Goal: Task Accomplishment & Management: Manage account settings

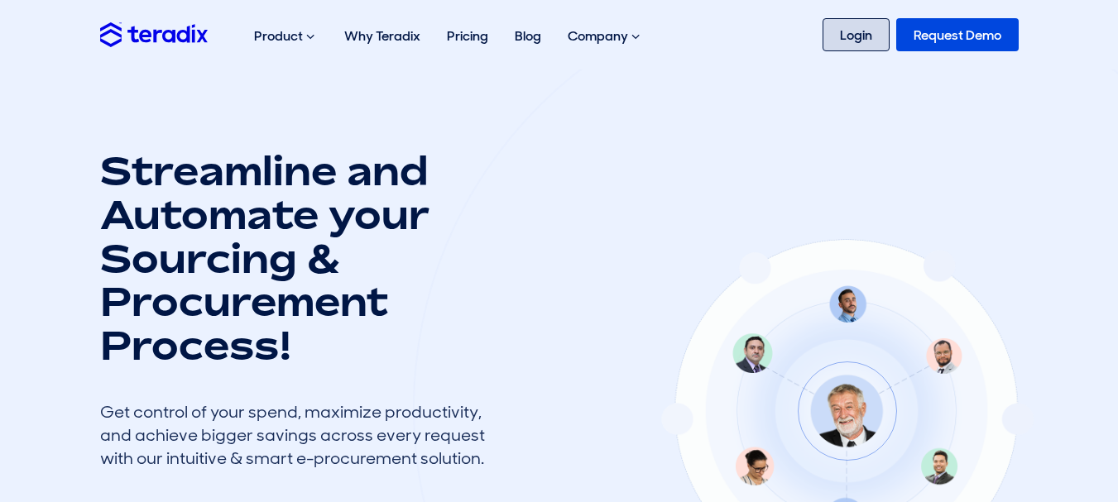
click at [853, 36] on link "Login" at bounding box center [856, 34] width 67 height 33
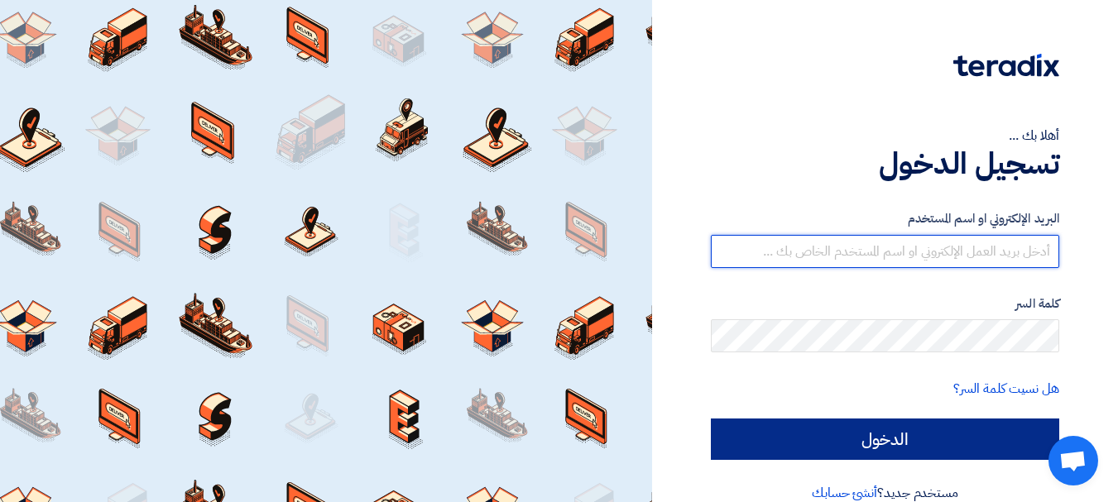
type input "sales@gecegy.com"
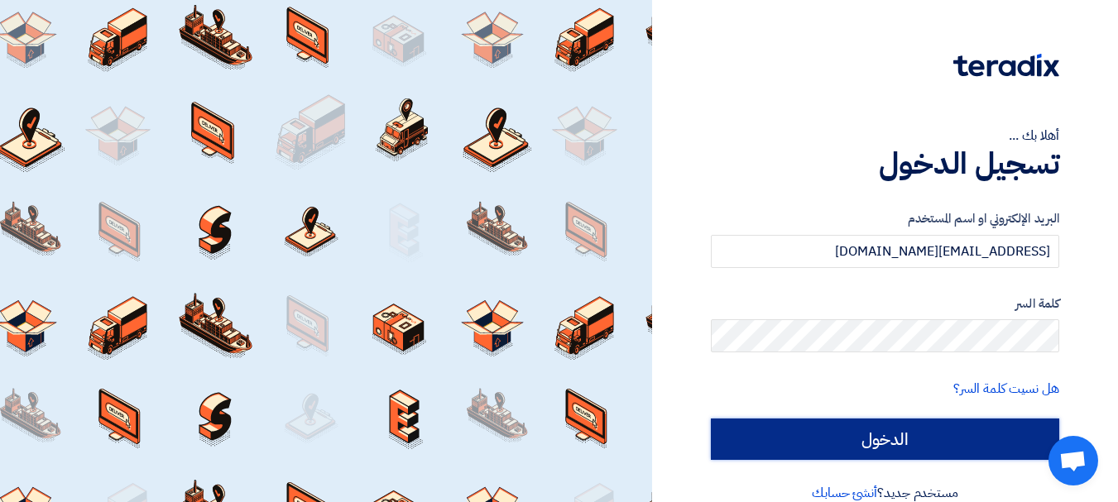
click at [812, 440] on input "الدخول" at bounding box center [885, 439] width 348 height 41
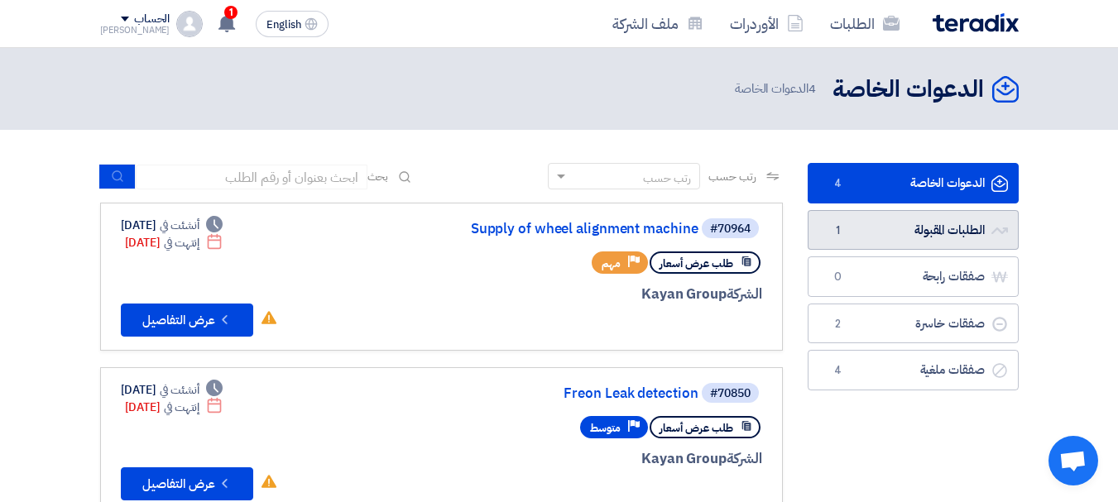
click at [943, 219] on link "الطلبات المقبولة الطلبات المقبولة 1" at bounding box center [913, 230] width 211 height 41
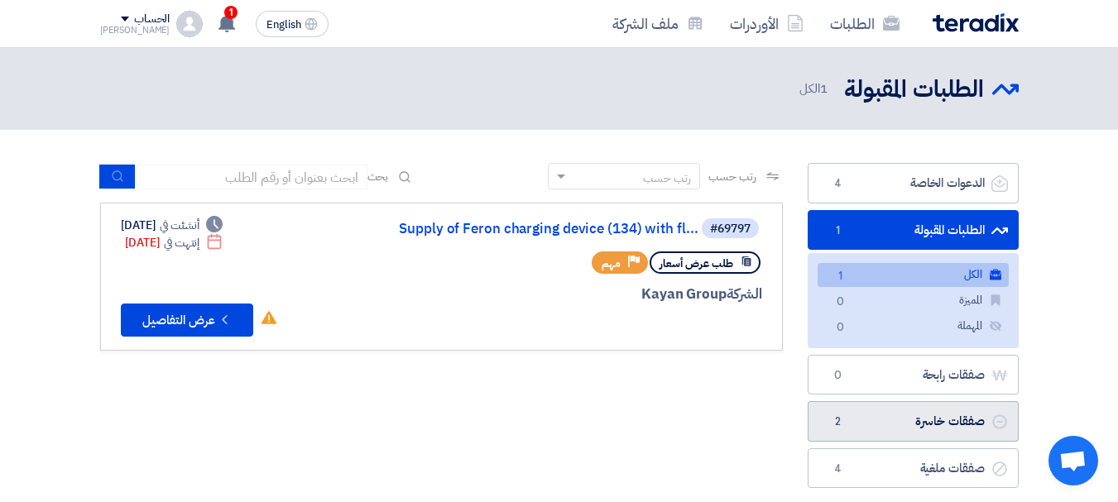
click at [906, 405] on link "صفقات خاسرة صفقات خاسرة 2" at bounding box center [913, 421] width 211 height 41
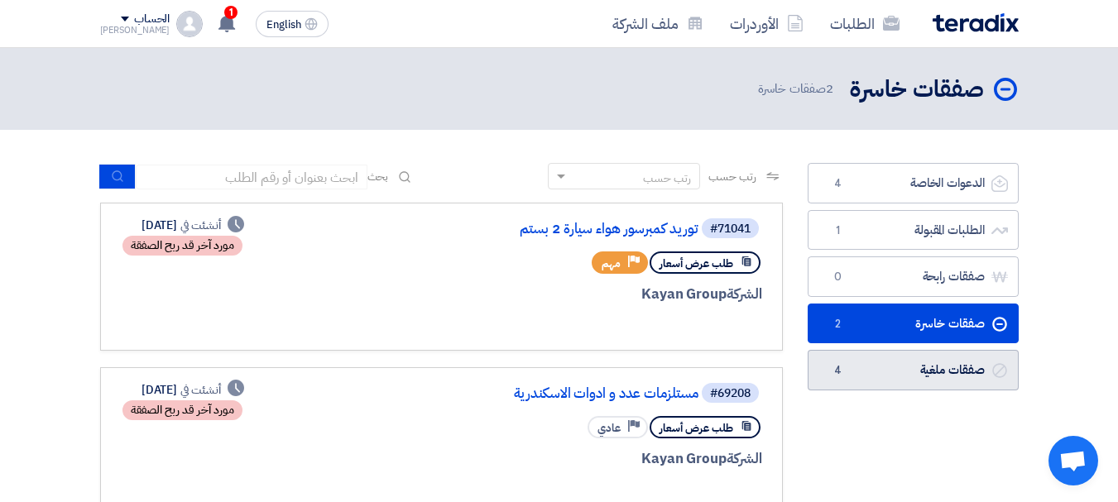
click at [904, 357] on link "صفقات ملغية صفقات ملغية 4" at bounding box center [913, 370] width 211 height 41
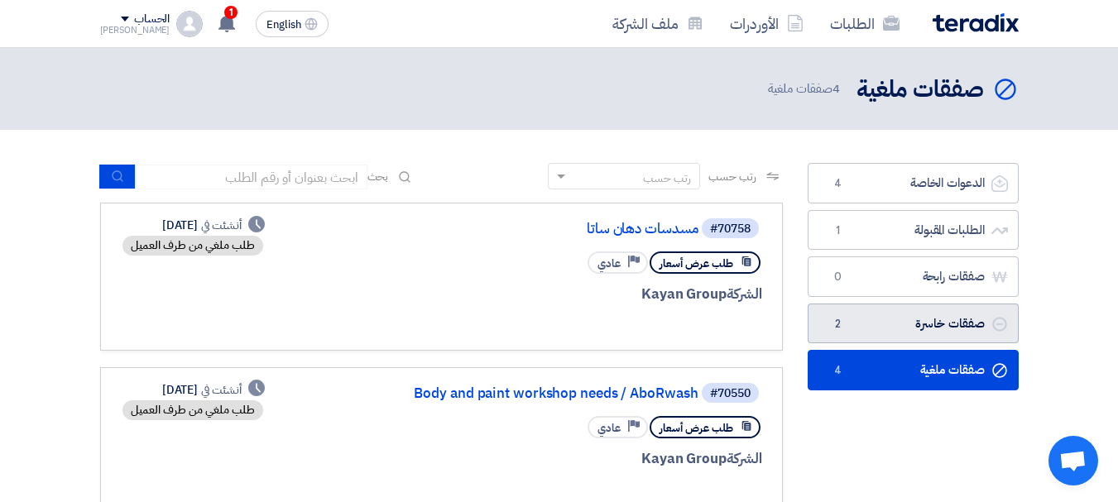
click at [900, 320] on link "صفقات خاسرة صفقات خاسرة 2" at bounding box center [913, 324] width 211 height 41
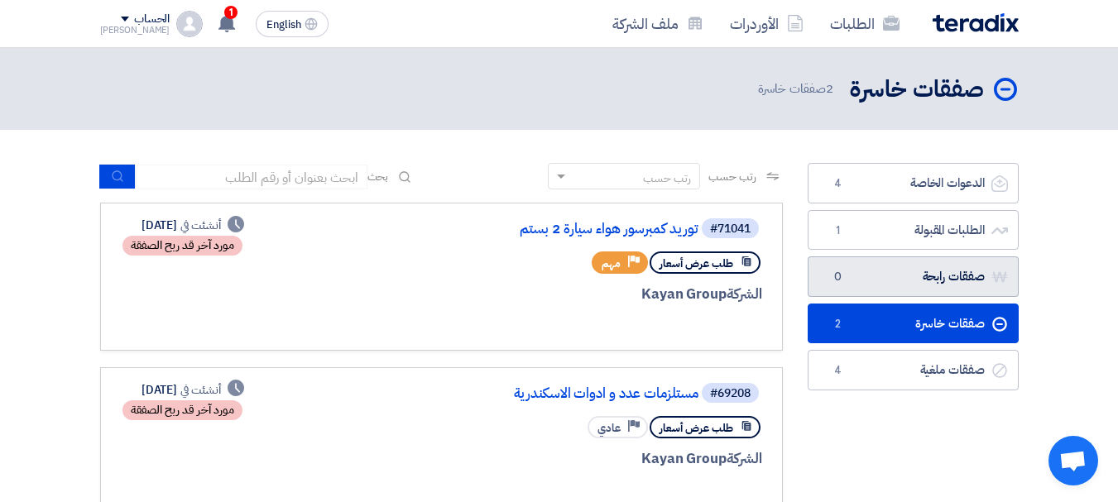
click at [911, 276] on link "صفقات رابحة صفقات رابحة 0" at bounding box center [913, 277] width 211 height 41
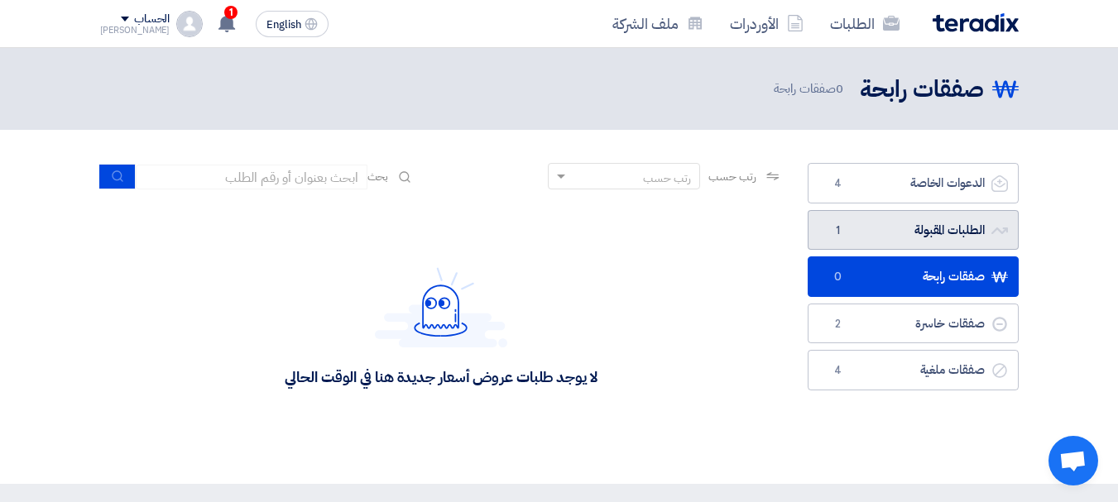
click at [909, 228] on link "الطلبات المقبولة الطلبات المقبولة 1" at bounding box center [913, 230] width 211 height 41
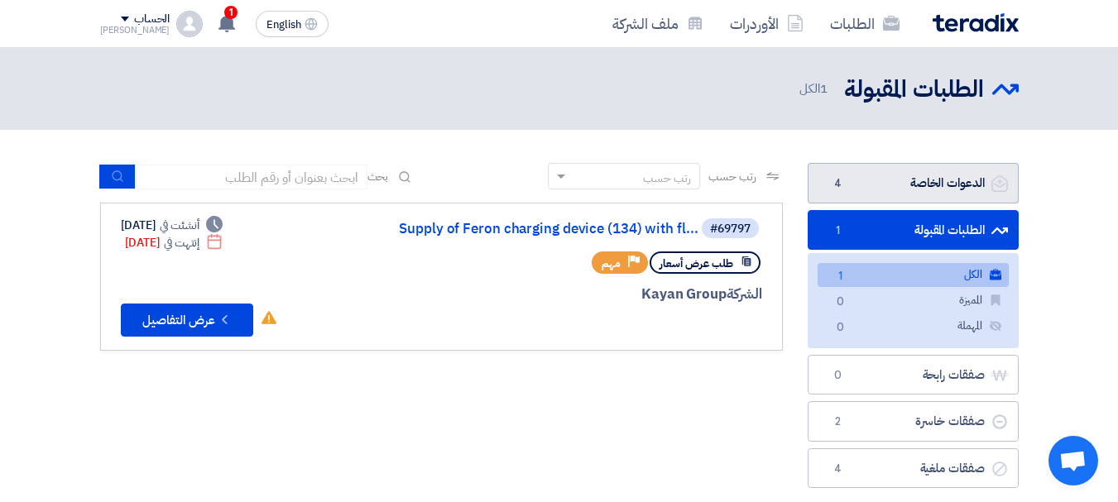
click at [905, 188] on link "الدعوات الخاصة الدعوات الخاصة 4" at bounding box center [913, 183] width 211 height 41
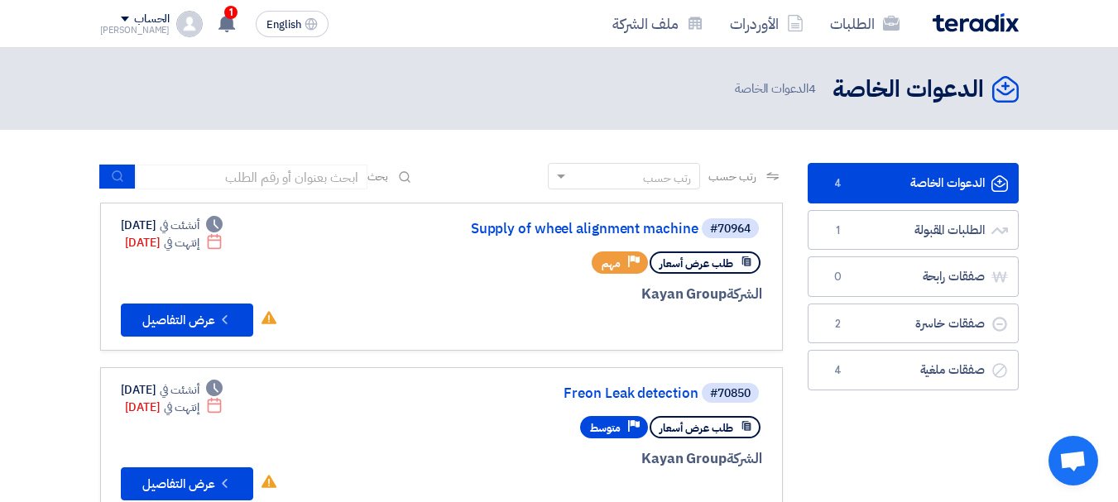
click at [905, 188] on link "الدعوات الخاصة الدعوات الخاصة 4" at bounding box center [913, 183] width 211 height 41
click at [218, 17] on icon at bounding box center [227, 23] width 18 height 18
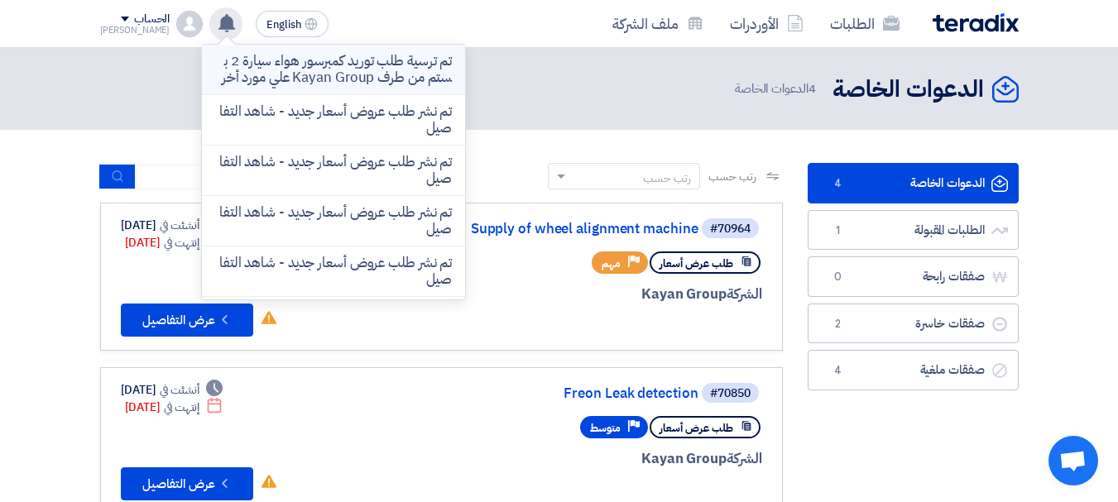
click at [261, 86] on p "تم ترسية طلب توريد كمبرسور هواء سيارة 2 بستم من طرف Kayan Group علي مورد أخر" at bounding box center [333, 69] width 237 height 33
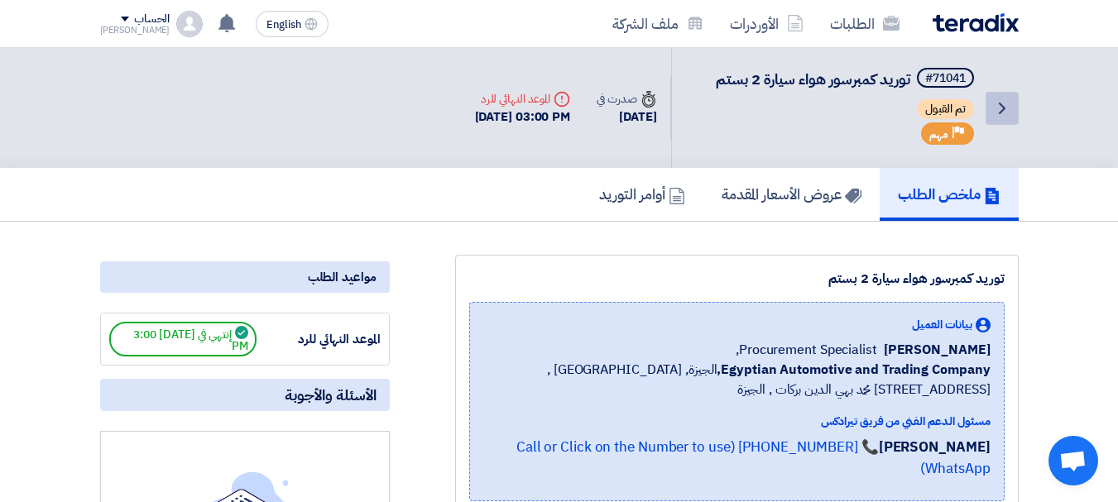
click at [1008, 110] on icon "Back" at bounding box center [1002, 108] width 20 height 20
